Goal: Transaction & Acquisition: Purchase product/service

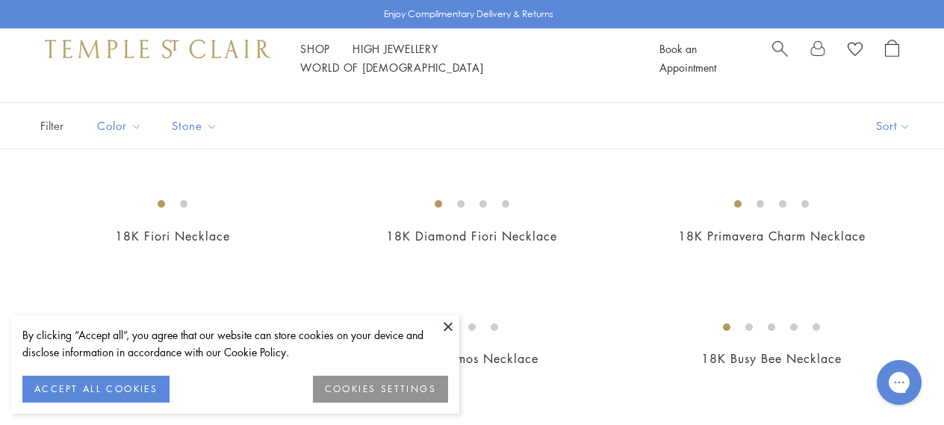
scroll to position [92, 0]
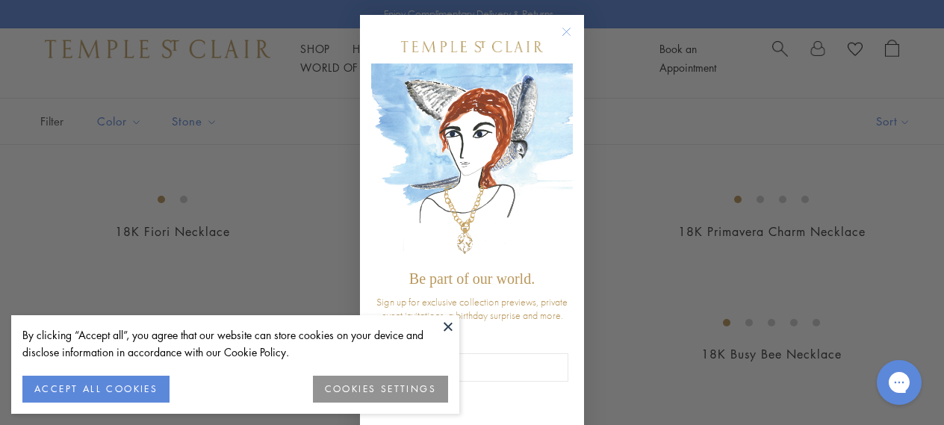
click at [262, 151] on div "Close dialog Be part of our world. Sign up for exclusive collection previews, p…" at bounding box center [472, 212] width 944 height 425
click at [567, 31] on circle "Close dialog" at bounding box center [567, 32] width 18 height 18
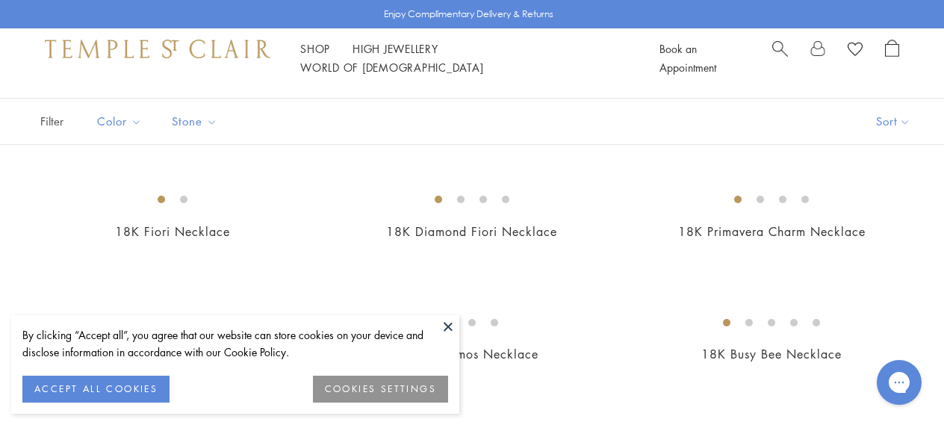
click at [450, 326] on button at bounding box center [448, 326] width 22 height 22
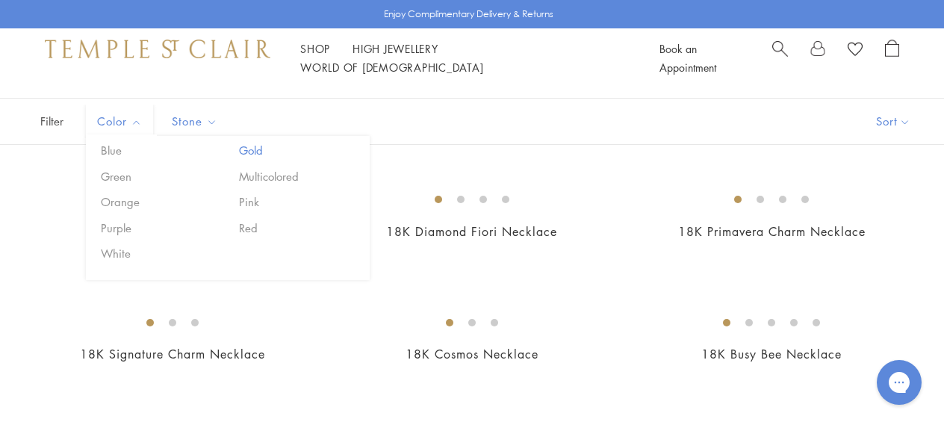
click at [252, 151] on button "Gold" at bounding box center [298, 150] width 127 height 17
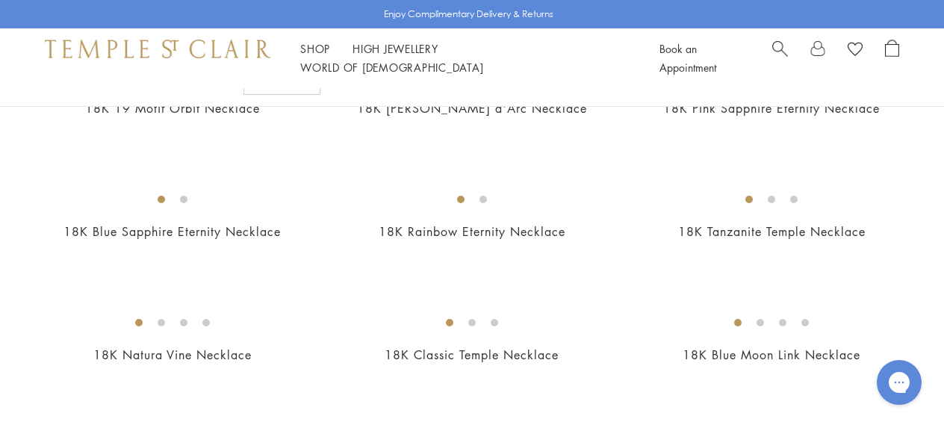
scroll to position [716, 0]
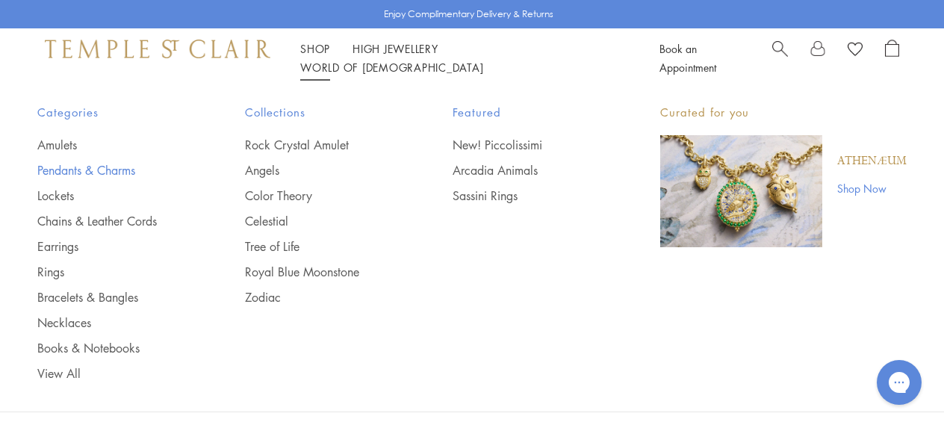
click at [119, 166] on link "Pendants & Charms" at bounding box center [111, 170] width 148 height 16
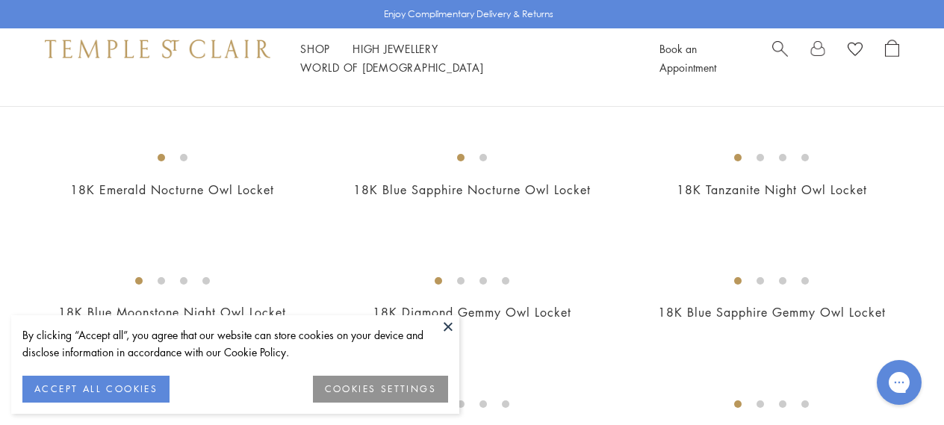
scroll to position [216, 0]
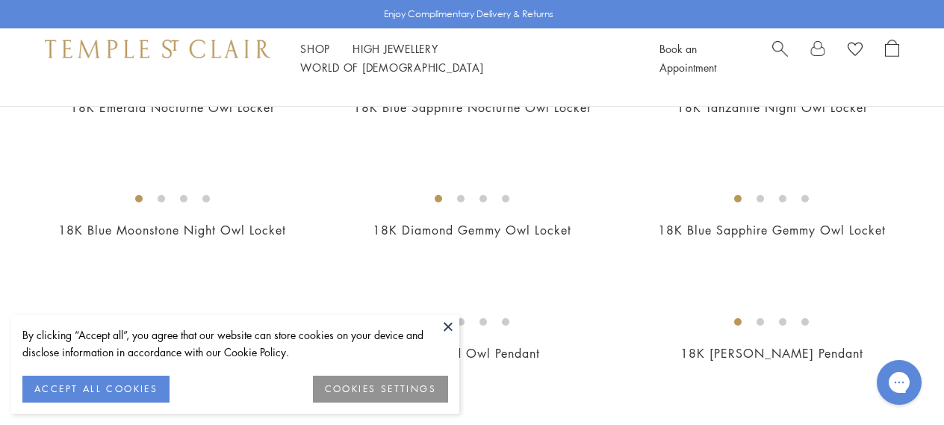
click at [445, 319] on button at bounding box center [448, 326] width 22 height 22
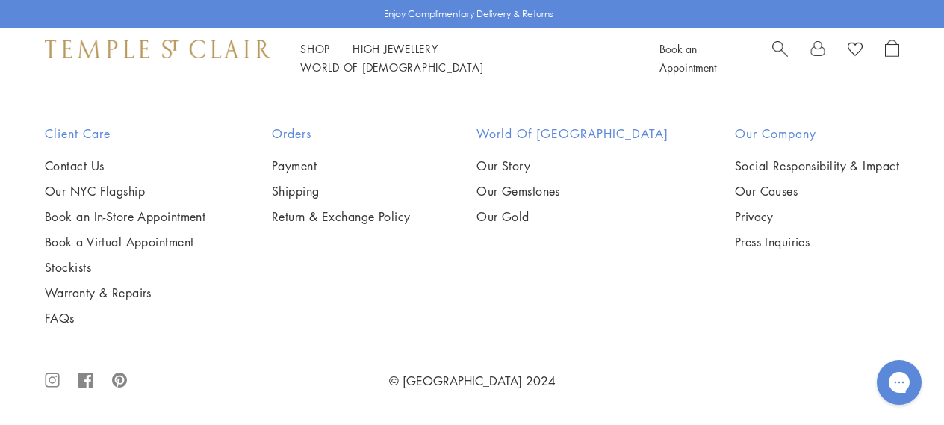
scroll to position [8184, 0]
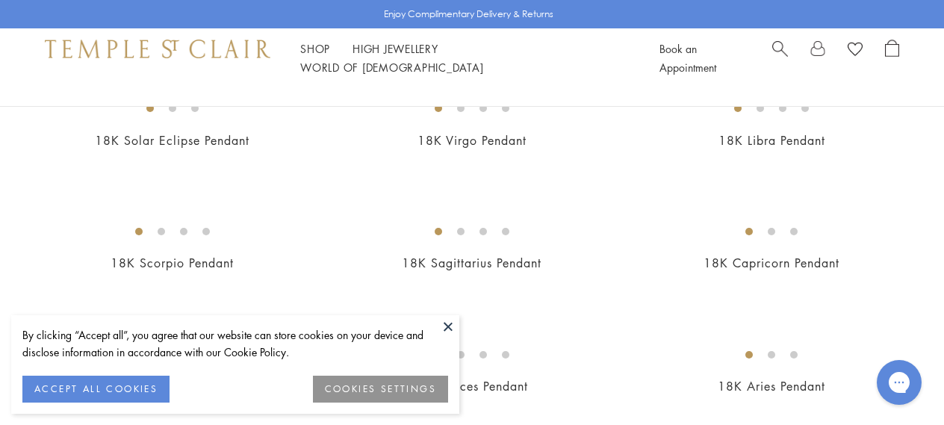
scroll to position [190, 0]
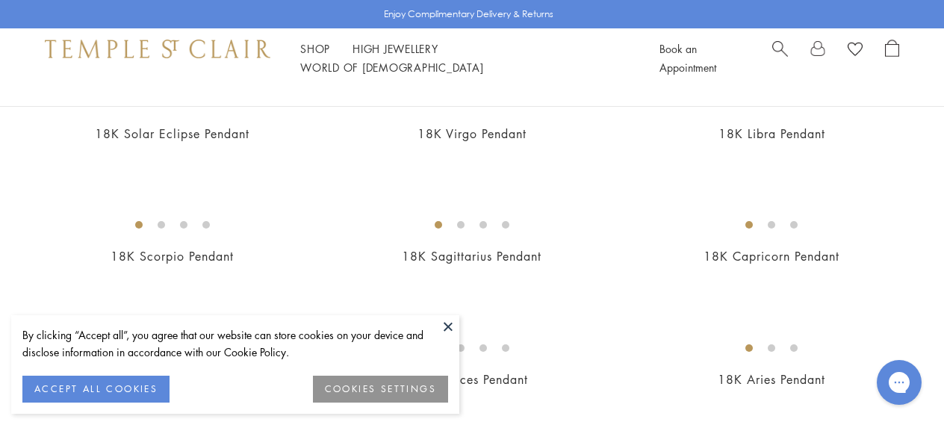
click at [446, 326] on button at bounding box center [448, 326] width 22 height 22
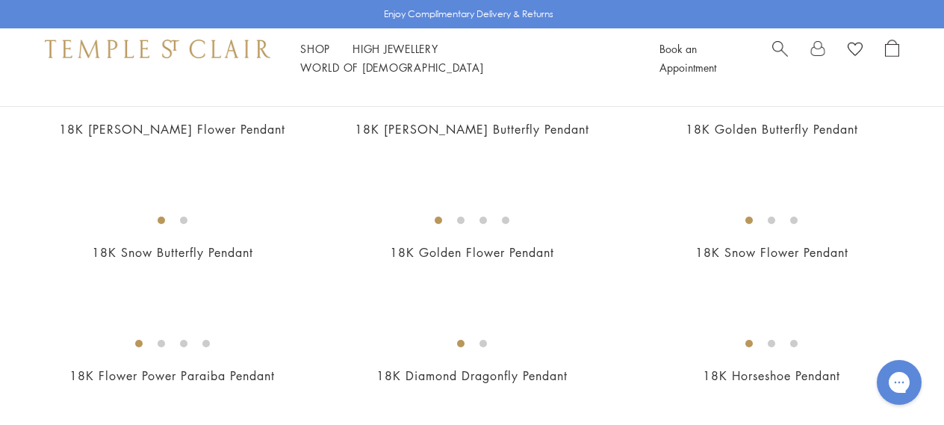
scroll to position [935, 0]
click at [0, 0] on img at bounding box center [0, 0] width 0 height 0
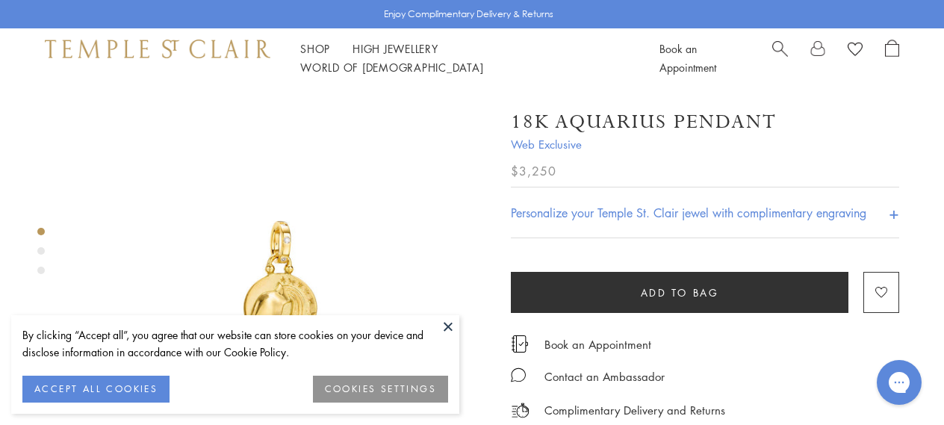
click at [446, 326] on button at bounding box center [448, 326] width 22 height 22
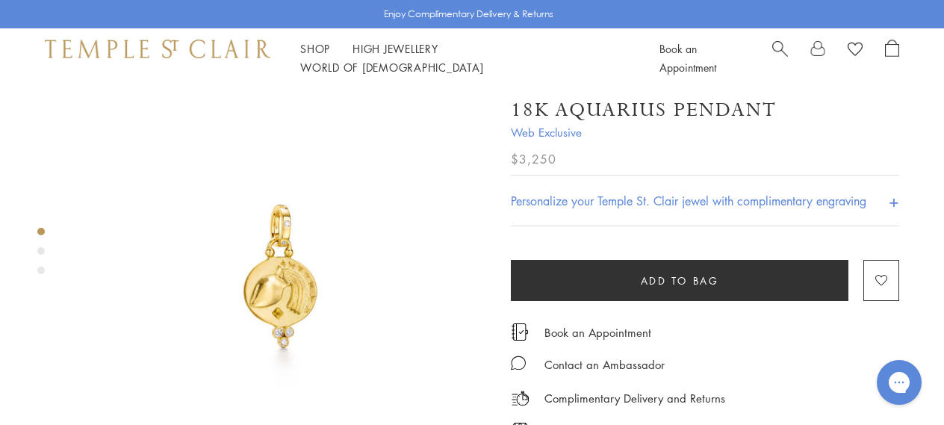
scroll to position [19, 0]
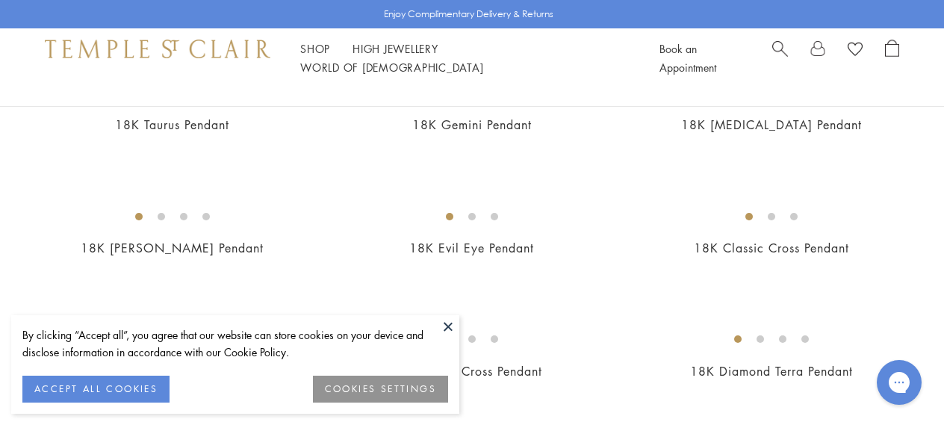
click at [450, 324] on button at bounding box center [448, 326] width 22 height 22
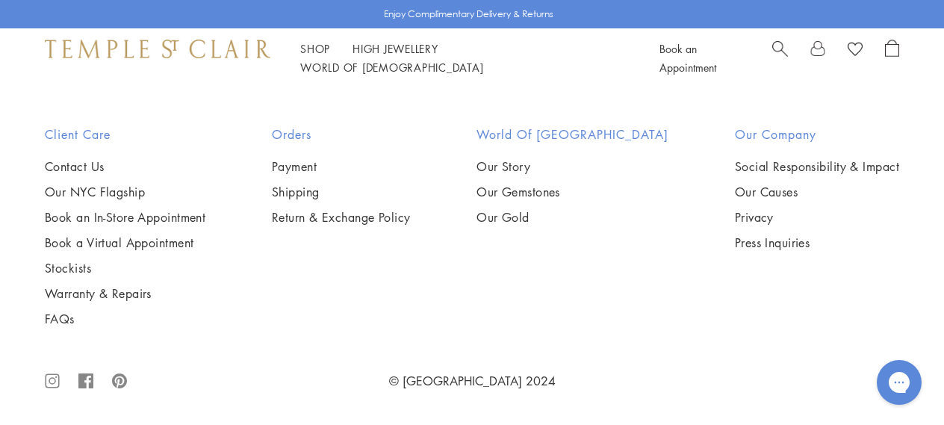
scroll to position [7139, 0]
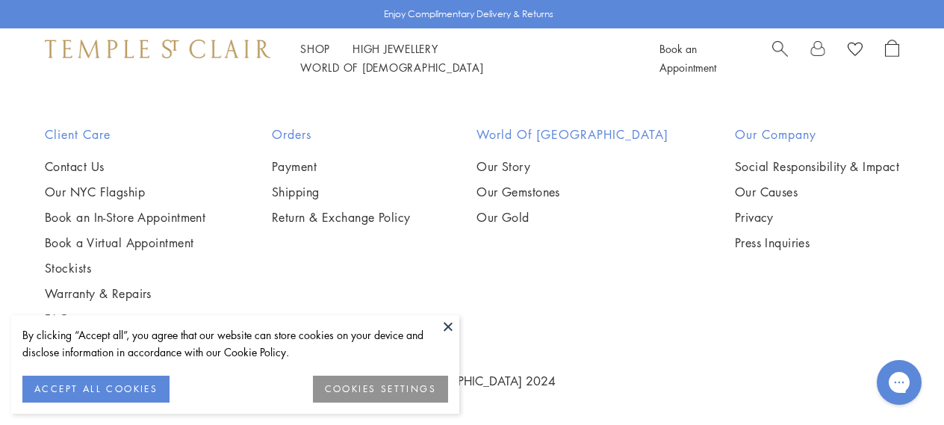
scroll to position [997, 0]
click at [451, 324] on button at bounding box center [448, 326] width 22 height 22
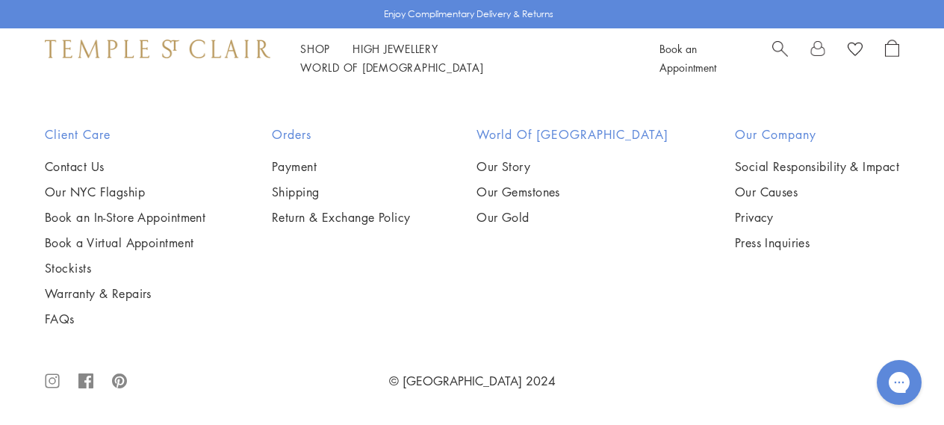
scroll to position [1279, 0]
